Goal: Check status: Check status

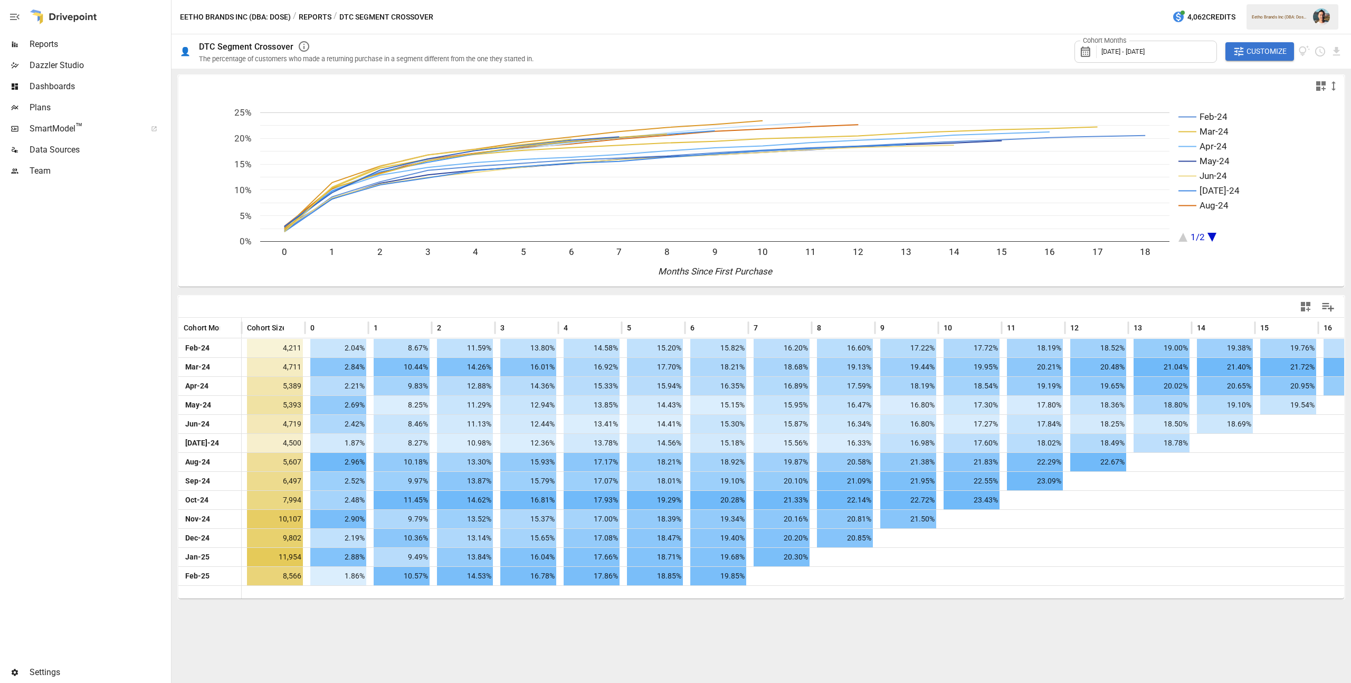
click at [321, 7] on div "Eetho Brands Inc (DBA: Dose) / Reports / DTC Segment Crossover 4,062 Credits Ee…" at bounding box center [760, 17] width 1179 height 34
click at [318, 12] on button "Reports" at bounding box center [315, 17] width 33 height 13
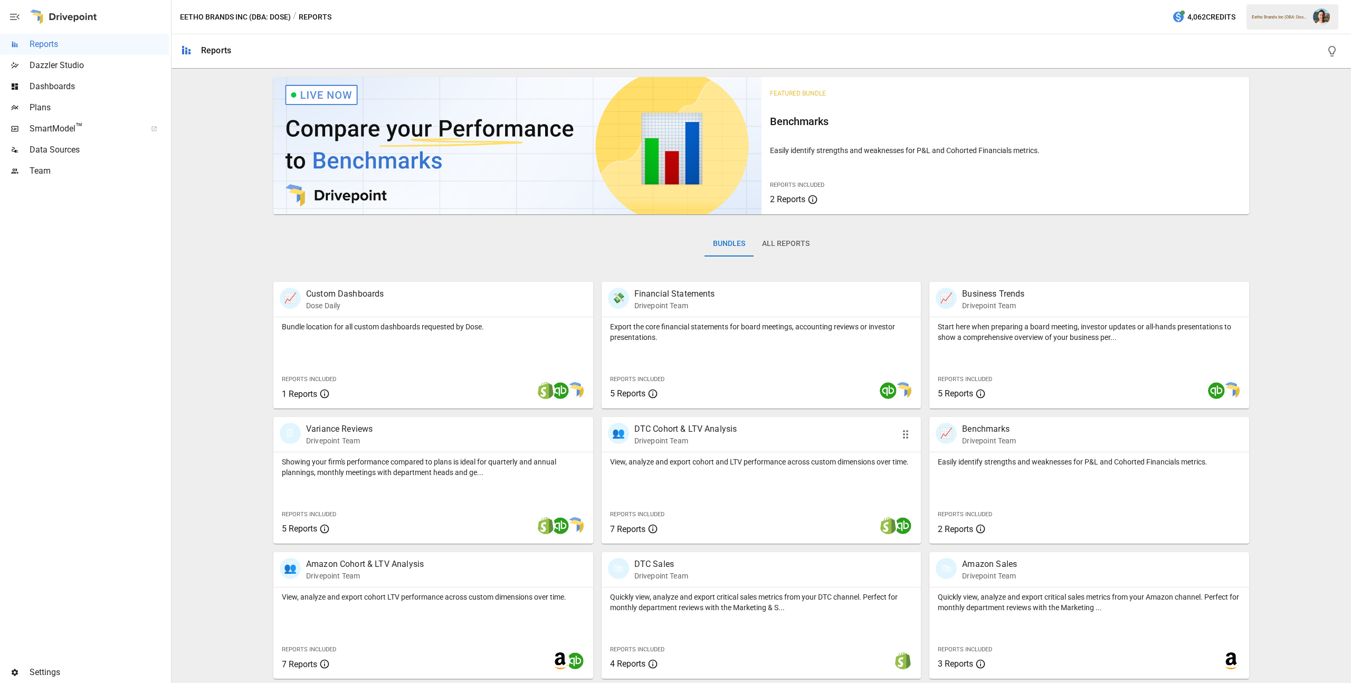
click at [813, 476] on div "View, analyze and export cohort and LTV performance across custom dimensions ov…" at bounding box center [762, 497] width 320 height 91
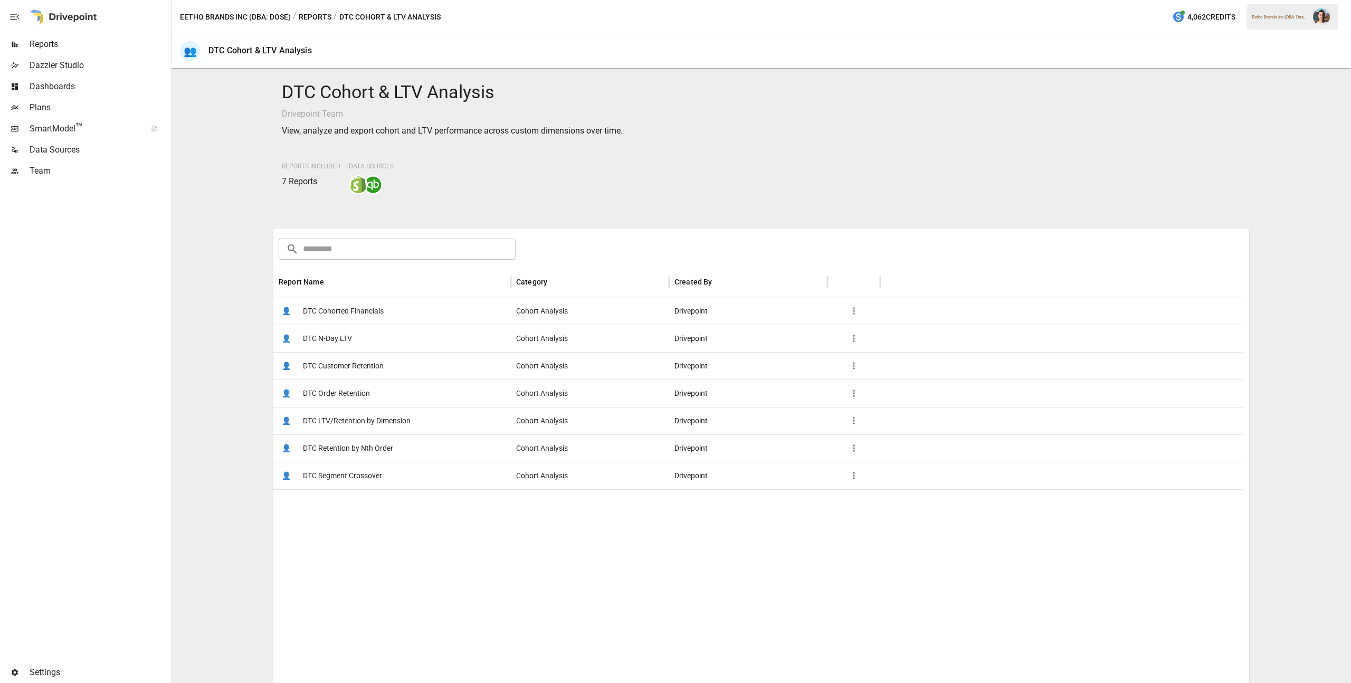
click at [380, 369] on span "DTC Customer Retention" at bounding box center [343, 365] width 81 height 27
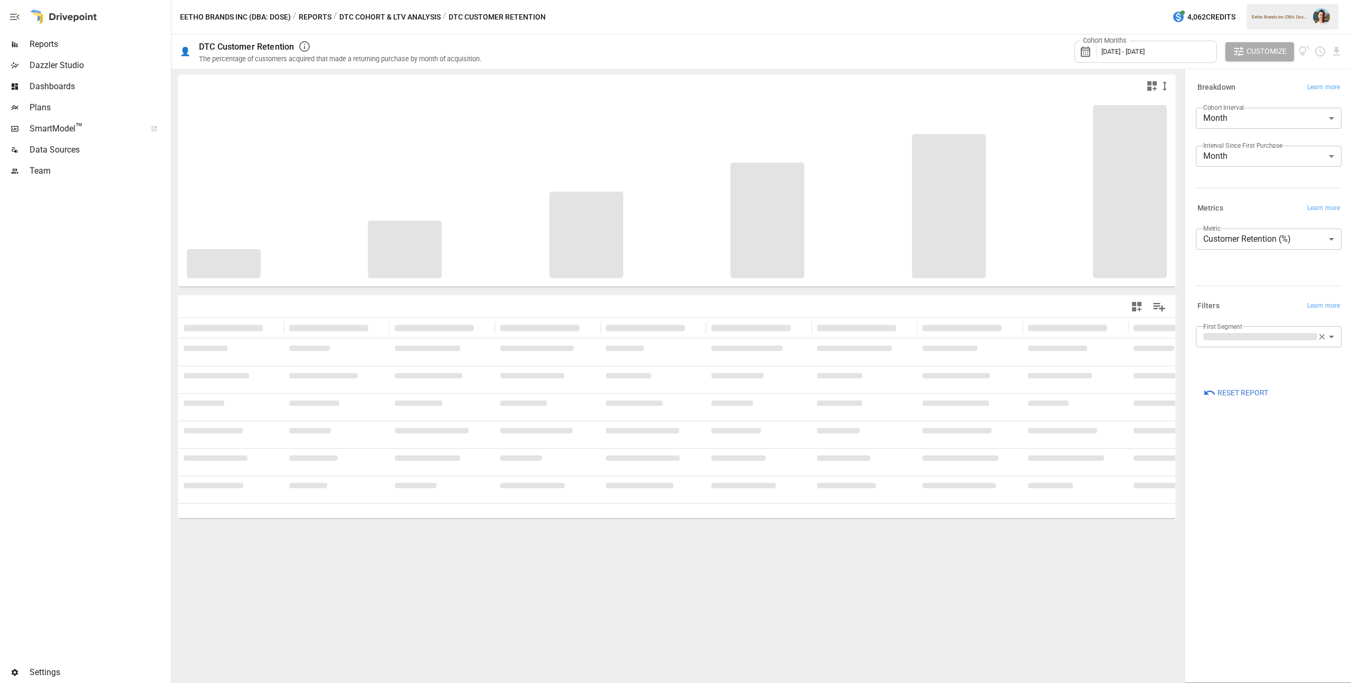
click at [1144, 54] on span "[DATE] - [DATE]" at bounding box center [1122, 51] width 43 height 8
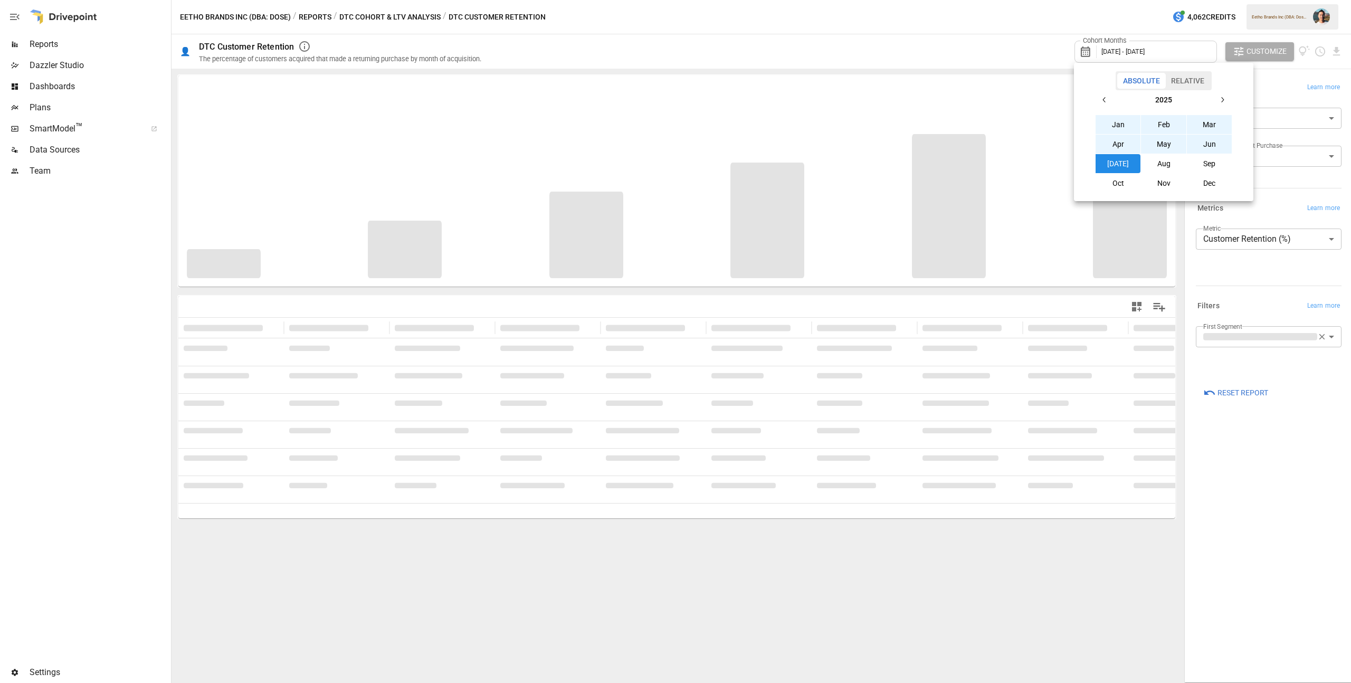
click at [1169, 165] on button "Aug" at bounding box center [1163, 163] width 45 height 19
click at [1103, 99] on icon "button" at bounding box center [1104, 100] width 8 height 8
click at [1162, 160] on button "Aug" at bounding box center [1163, 163] width 45 height 19
click at [999, 53] on div at bounding box center [675, 341] width 1351 height 683
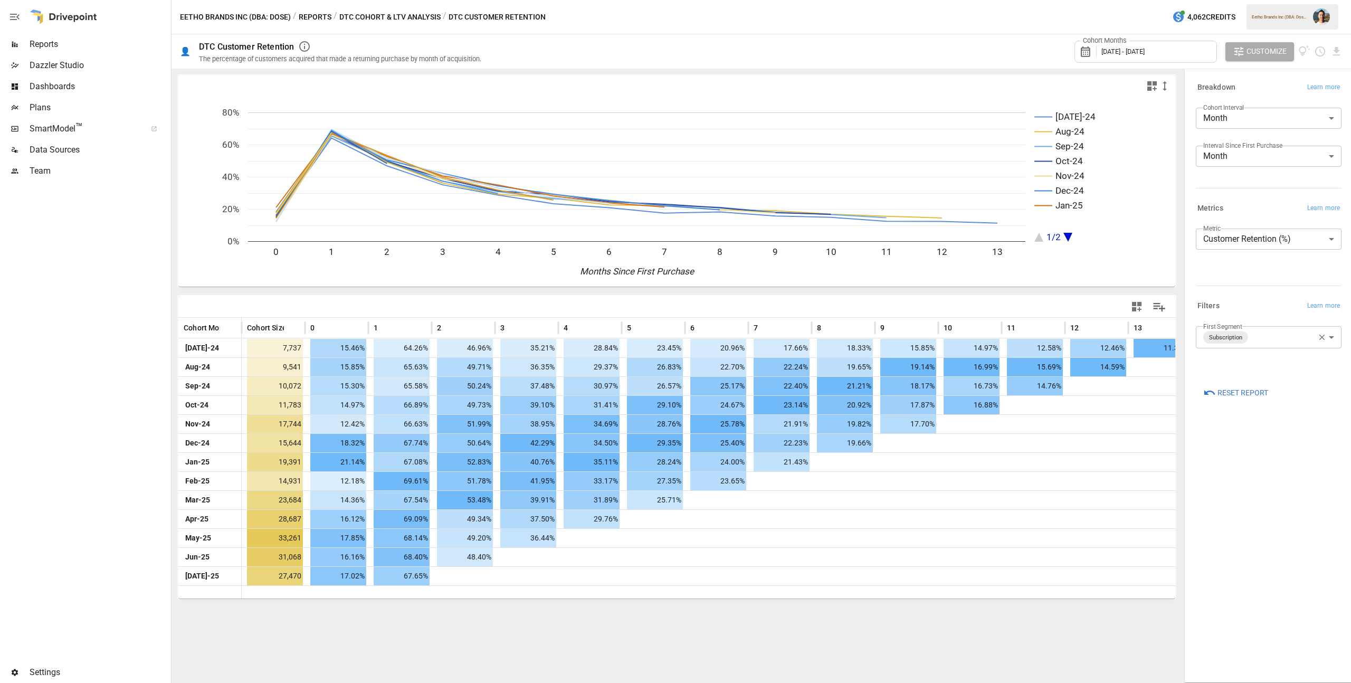
click at [1237, 0] on body "Reports Dazzler Studio Dashboards Plans SmartModel ™ Data Sources Team Settings…" at bounding box center [675, 0] width 1351 height 0
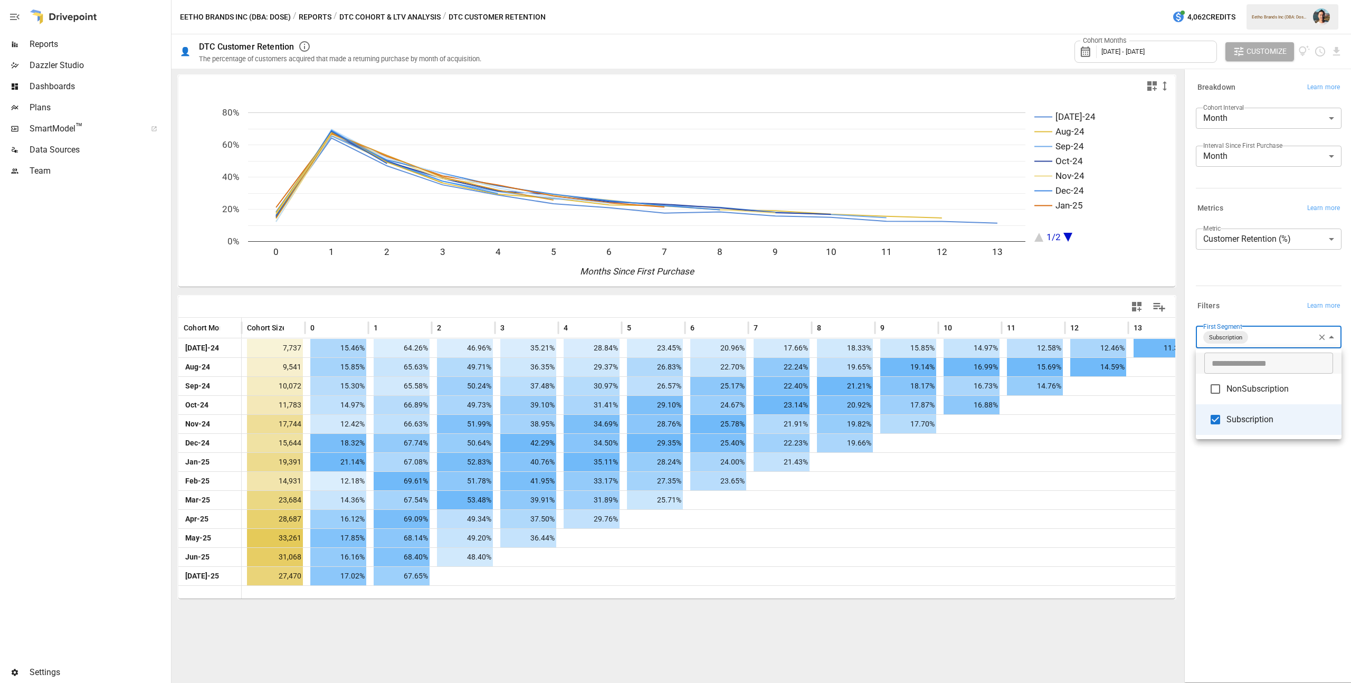
click at [1241, 387] on span "NonSubscription" at bounding box center [1279, 389] width 107 height 13
click at [1246, 418] on span "Subscription" at bounding box center [1279, 418] width 107 height 13
type input "**********"
drag, startPoint x: 1253, startPoint y: 470, endPoint x: 1254, endPoint y: 475, distance: 5.4
click at [1253, 472] on div at bounding box center [675, 341] width 1351 height 683
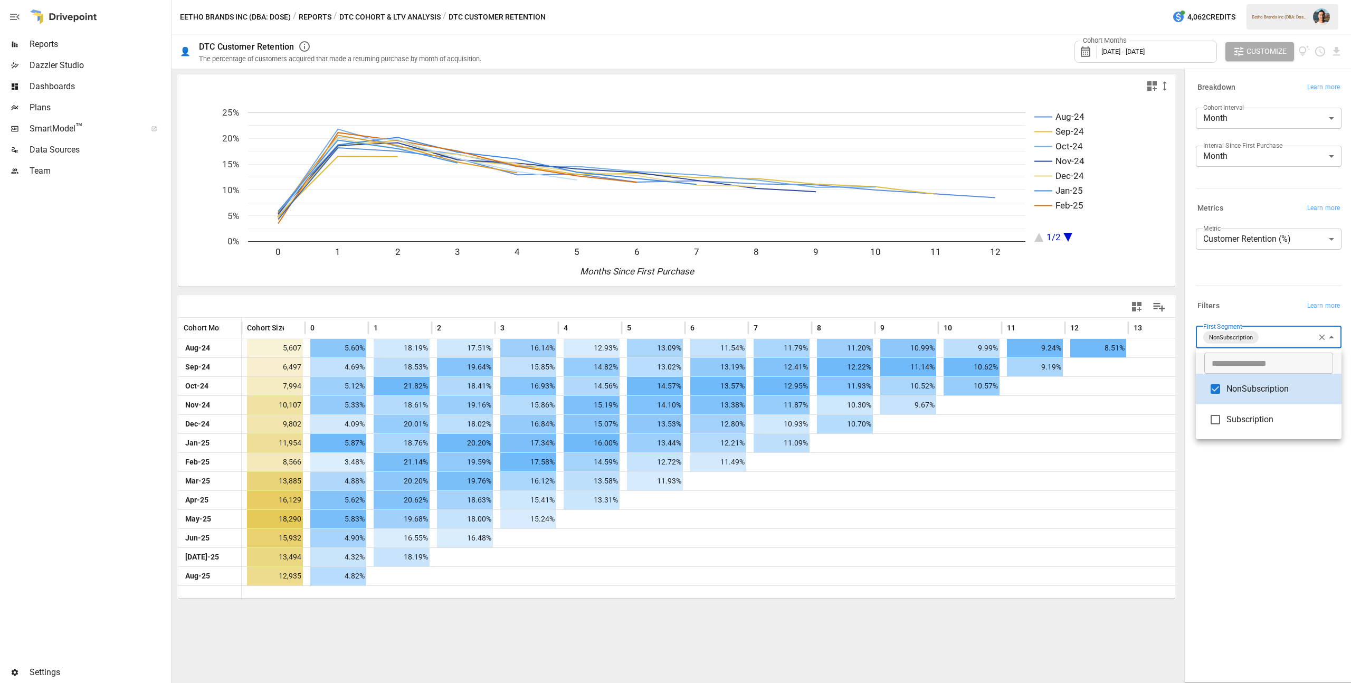
click at [1306, 0] on body "Reports Dazzler Studio Dashboards Plans SmartModel ™ Data Sources Team Settings…" at bounding box center [675, 0] width 1351 height 0
click at [1250, 395] on span "NonSubscription" at bounding box center [1279, 389] width 107 height 13
click at [1243, 423] on span "Subscription" at bounding box center [1279, 418] width 107 height 13
type input "**********"
click at [1271, 486] on div at bounding box center [675, 341] width 1351 height 683
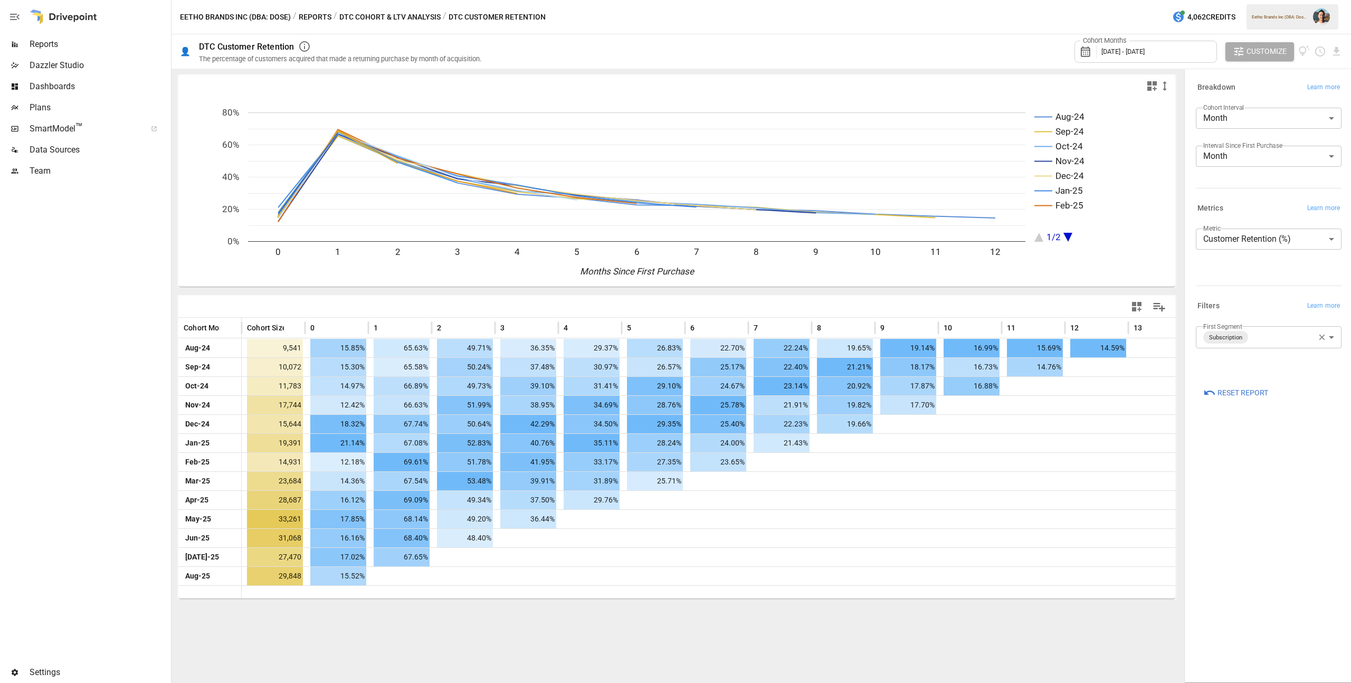
click at [315, 18] on button "Reports" at bounding box center [315, 17] width 33 height 13
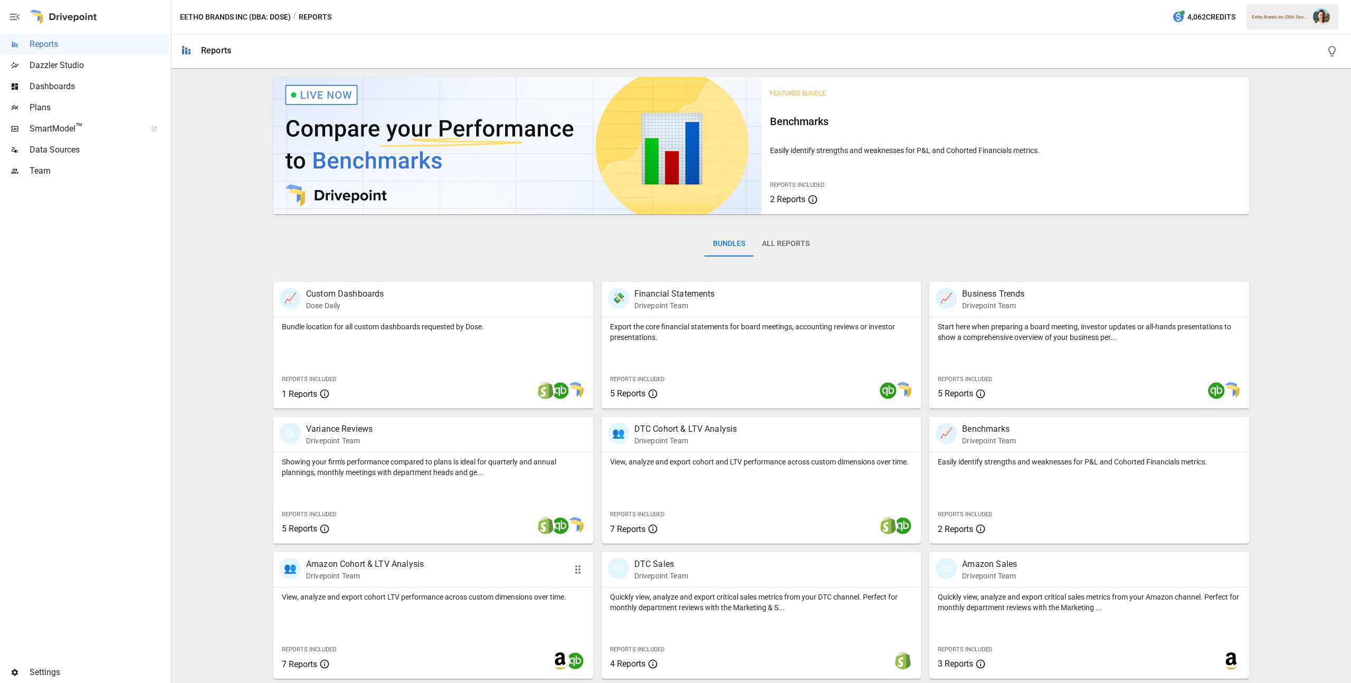
click at [426, 592] on p "View, analyze and export cohort LTV performance across custom dimensions over t…" at bounding box center [433, 596] width 303 height 11
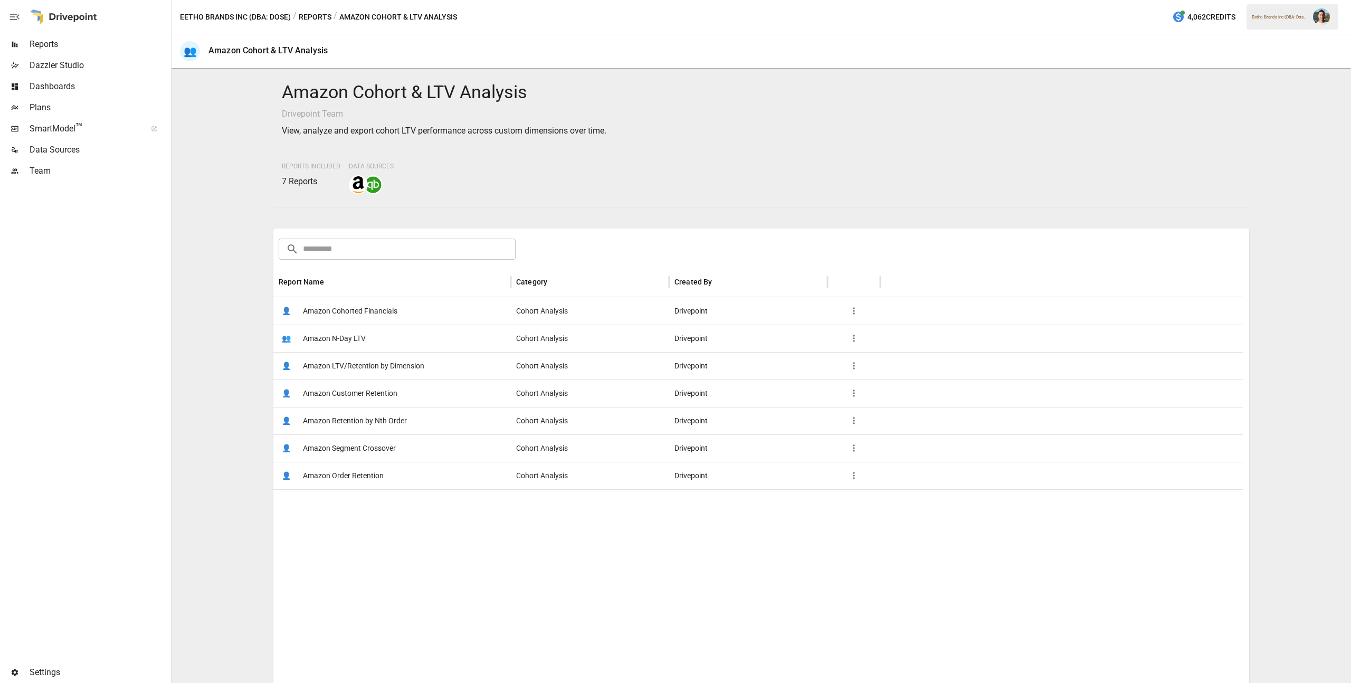
click at [386, 390] on span "Amazon Customer Retention" at bounding box center [350, 393] width 94 height 27
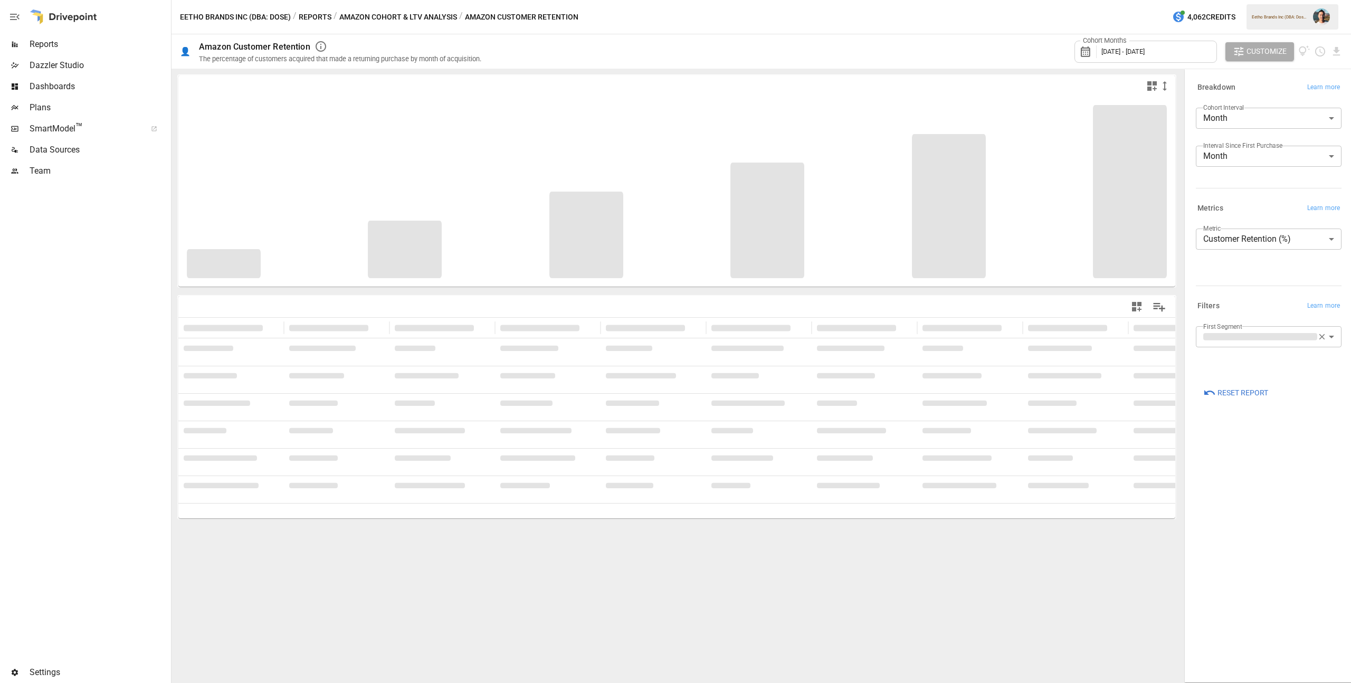
click at [1186, 59] on div "Cohort Months [DATE] - [DATE]" at bounding box center [1145, 52] width 142 height 22
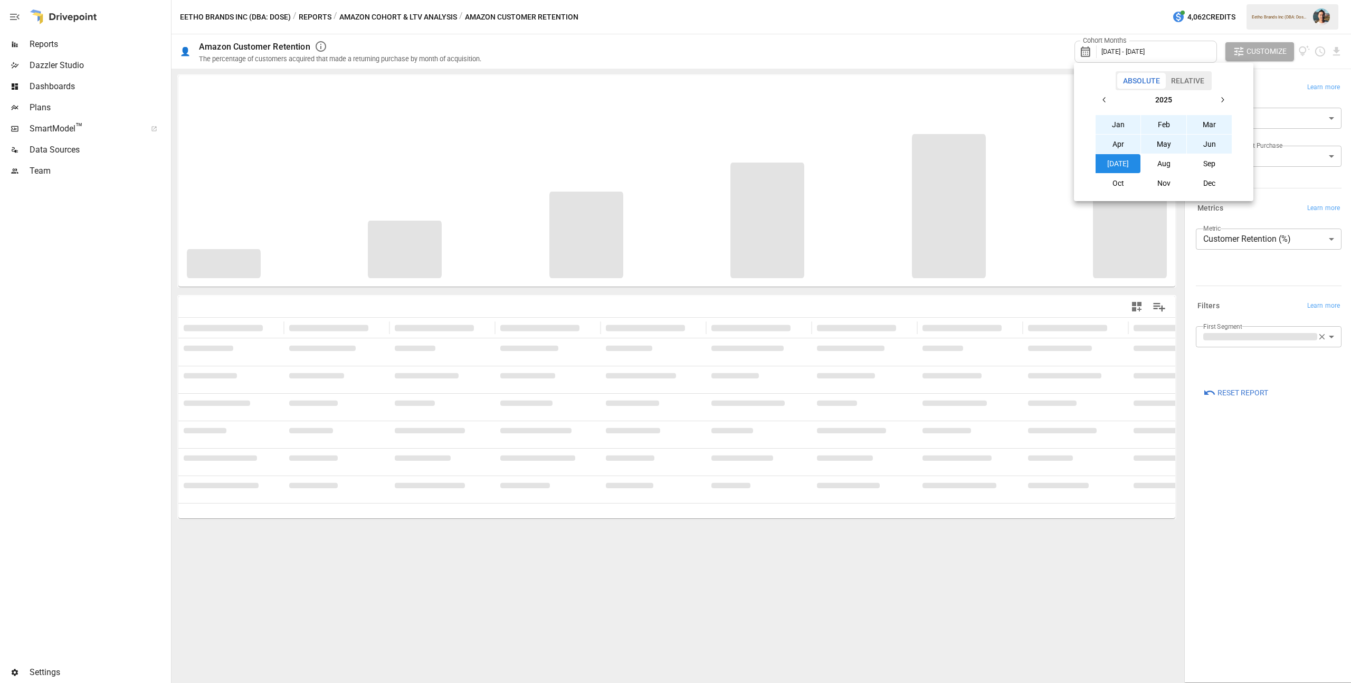
click at [1176, 157] on button "Aug" at bounding box center [1163, 163] width 45 height 19
click at [1112, 98] on button "button" at bounding box center [1104, 99] width 19 height 19
click at [1173, 164] on button "Aug" at bounding box center [1163, 163] width 45 height 19
click at [1020, 13] on div at bounding box center [675, 341] width 1351 height 683
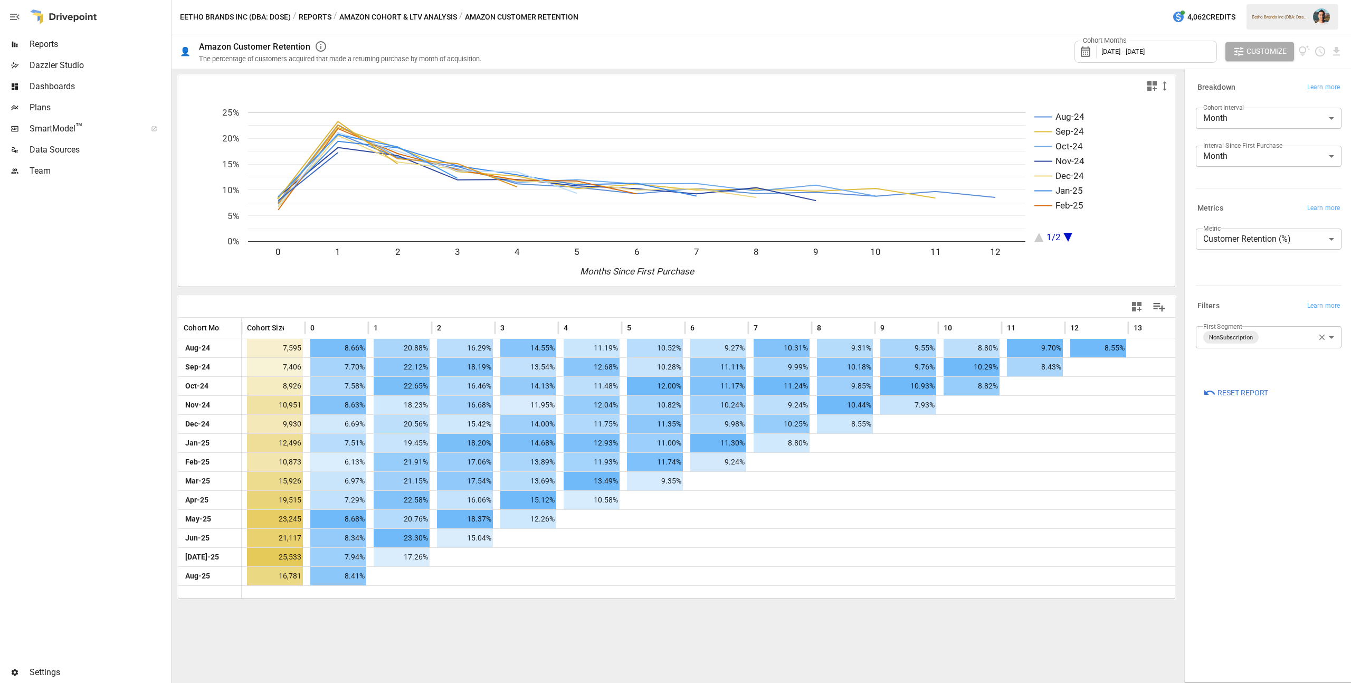
click at [1313, 479] on div "**********" at bounding box center [1268, 376] width 163 height 608
click at [1316, 340] on button "button" at bounding box center [1322, 337] width 14 height 14
click at [1270, 0] on body "Reports Dazzler Studio Dashboards Plans SmartModel ™ Data Sources Team Settings…" at bounding box center [675, 0] width 1351 height 0
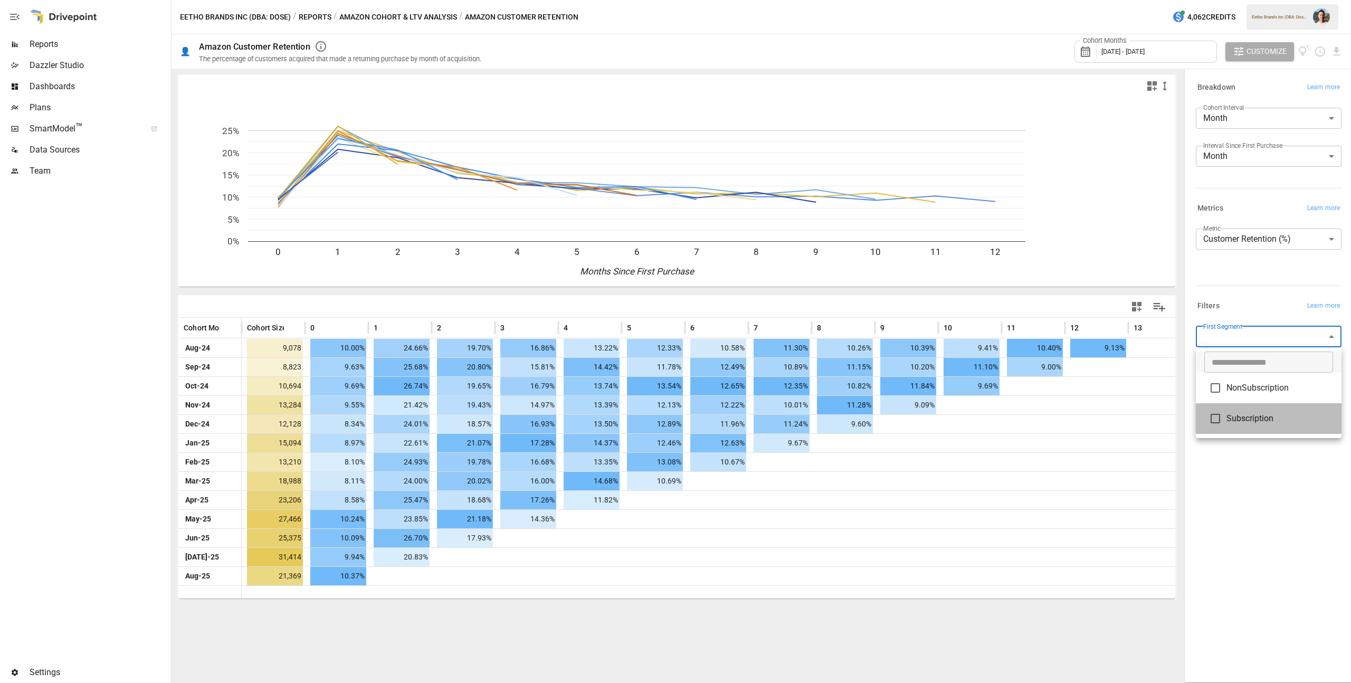
click at [1257, 424] on span "Subscription" at bounding box center [1279, 418] width 107 height 13
type input "**********"
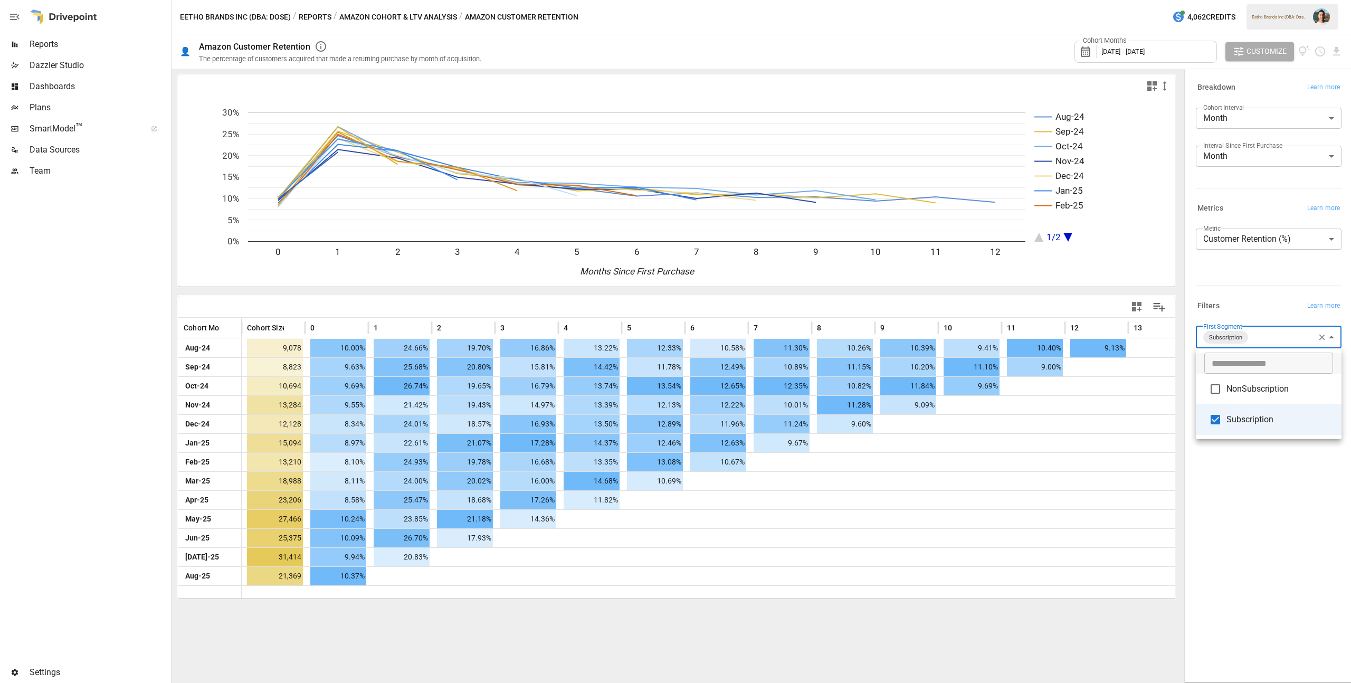
click at [1258, 473] on div at bounding box center [675, 341] width 1351 height 683
